Goal: Navigation & Orientation: Find specific page/section

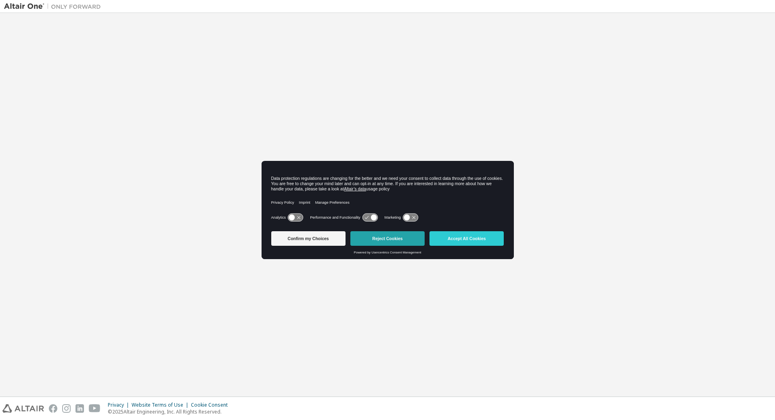
click at [396, 242] on button "Reject Cookies" at bounding box center [388, 238] width 74 height 15
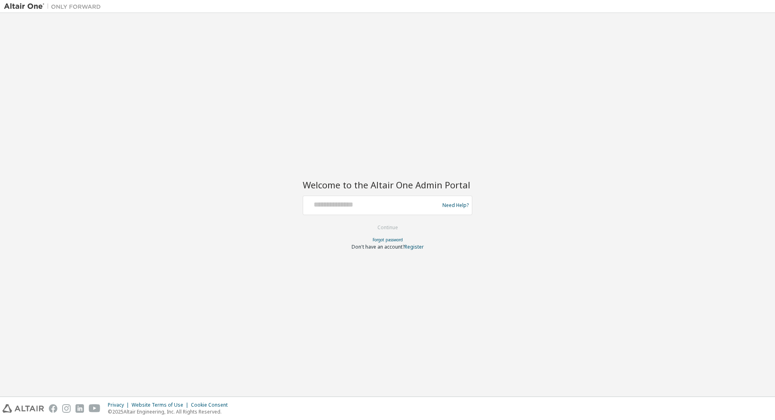
click at [30, 6] on img at bounding box center [54, 6] width 101 height 8
click at [86, 6] on img at bounding box center [54, 6] width 101 height 8
click at [31, 8] on img at bounding box center [54, 6] width 101 height 8
click at [383, 204] on input "text" at bounding box center [373, 203] width 132 height 12
type input "**********"
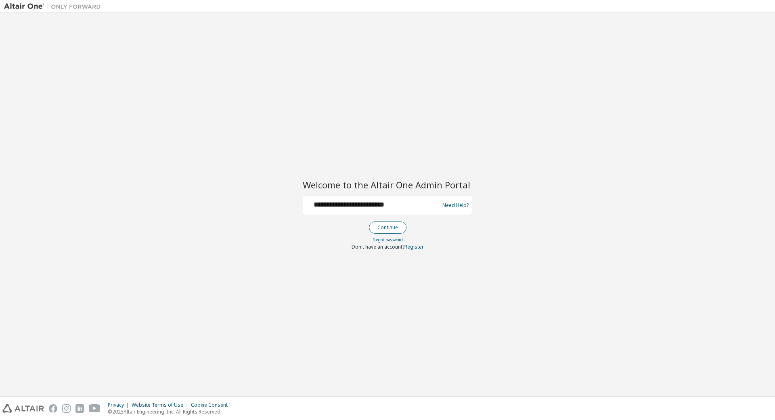
click at [392, 229] on button "Continue" at bounding box center [388, 227] width 38 height 12
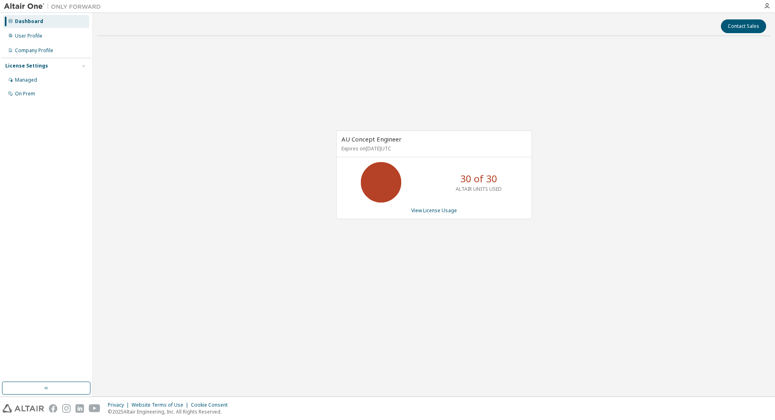
click at [31, 8] on img at bounding box center [54, 6] width 101 height 8
click at [8, 23] on icon at bounding box center [10, 21] width 5 height 5
click at [52, 8] on img at bounding box center [54, 6] width 101 height 8
click at [768, 7] on icon "button" at bounding box center [767, 6] width 6 height 6
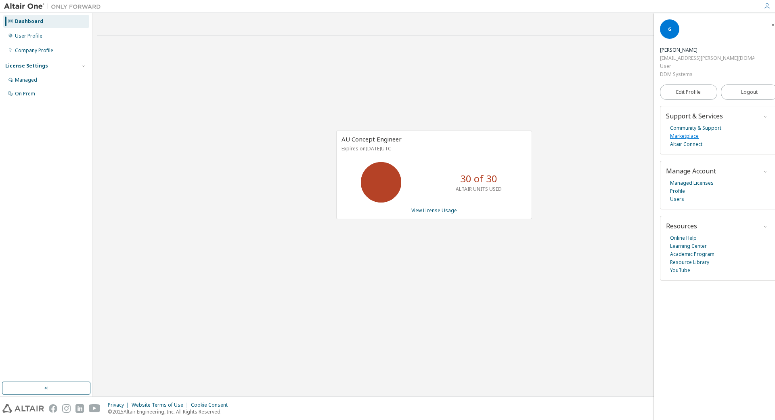
click at [687, 132] on link "Marketplace" at bounding box center [684, 136] width 29 height 8
